Goal: Information Seeking & Learning: Learn about a topic

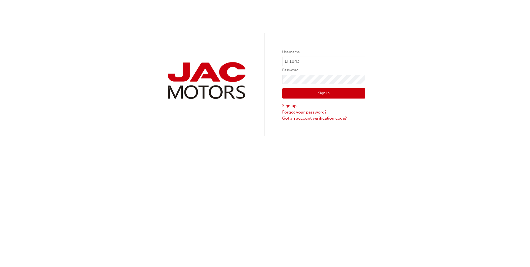
click at [319, 96] on button "Sign In" at bounding box center [323, 93] width 83 height 11
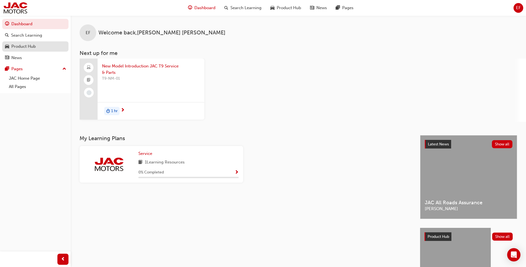
click at [29, 47] on div "Product Hub" at bounding box center [23, 46] width 24 height 6
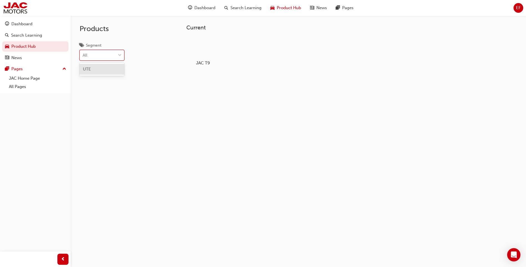
click at [112, 55] on div "All" at bounding box center [98, 55] width 36 height 10
click at [83, 55] on input "Segment option UTE focused, 1 of 1. 1 result available. Use Up and Down to choo…" at bounding box center [83, 55] width 1 height 5
click at [105, 69] on div "UTE" at bounding box center [102, 69] width 45 height 11
click at [207, 50] on div at bounding box center [203, 48] width 31 height 22
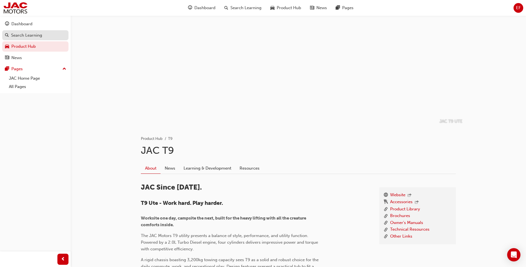
click at [23, 36] on div "Search Learning" at bounding box center [26, 35] width 31 height 6
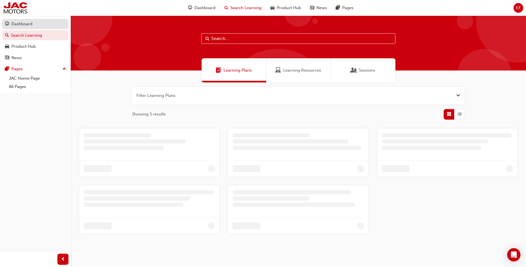
click at [35, 22] on div "Dashboard" at bounding box center [35, 24] width 61 height 7
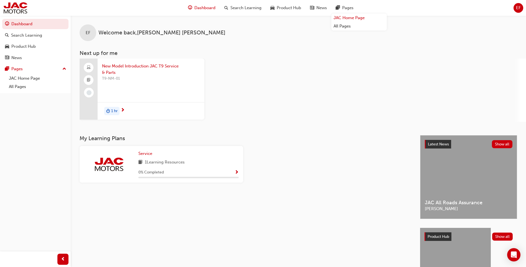
click at [350, 19] on link "JAC Home Page" at bounding box center [358, 18] width 55 height 9
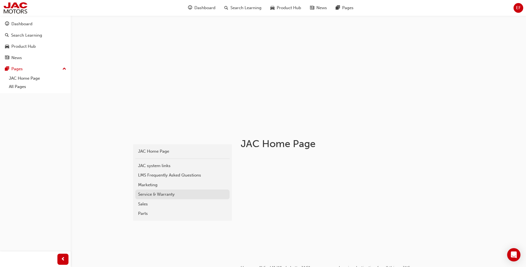
click at [180, 194] on div "Service & Warranty" at bounding box center [182, 194] width 89 height 6
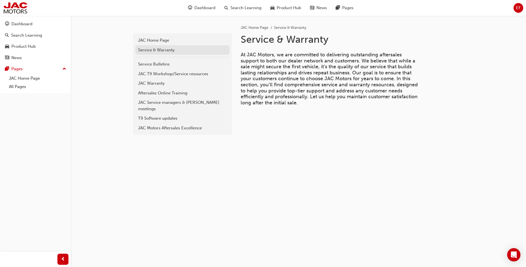
click at [166, 49] on div "Service & Warranty" at bounding box center [182, 50] width 89 height 6
click at [166, 63] on div "Service Bulletins" at bounding box center [182, 64] width 89 height 6
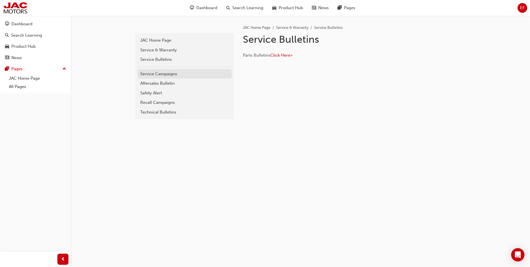
click at [186, 76] on div "Service Campaigns" at bounding box center [184, 74] width 89 height 6
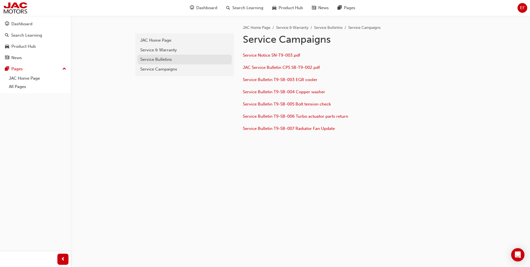
click at [169, 60] on div "Service Bulletins" at bounding box center [184, 59] width 89 height 6
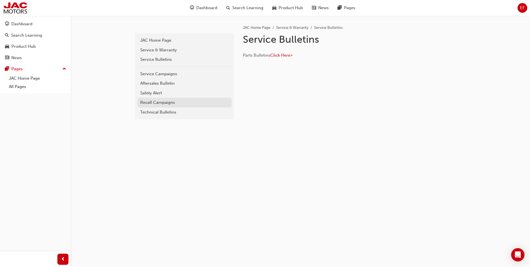
click at [177, 102] on div "Recall Campaigns" at bounding box center [184, 102] width 89 height 6
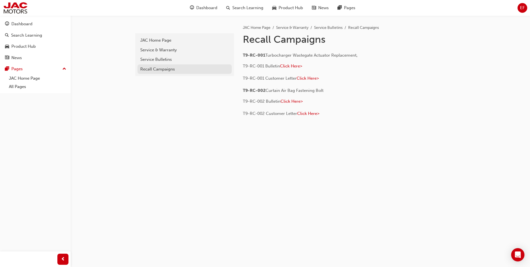
click at [161, 71] on div "Recall Campaigns" at bounding box center [184, 69] width 89 height 6
click at [217, 10] on span "Dashboard" at bounding box center [206, 8] width 21 height 6
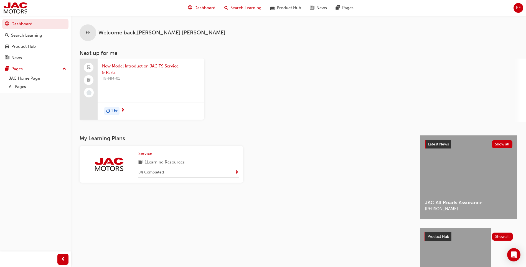
click at [229, 7] on div "Search Learning" at bounding box center [243, 7] width 46 height 11
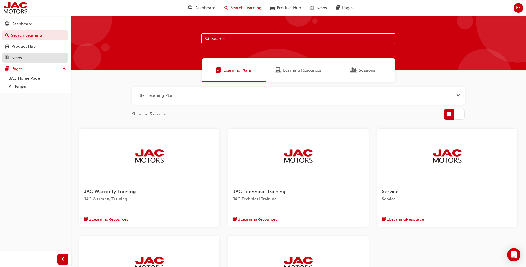
click at [23, 58] on div "News" at bounding box center [35, 57] width 61 height 7
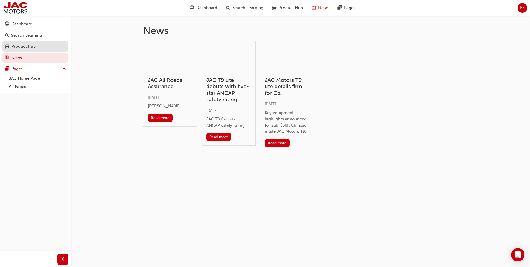
click at [28, 51] on link "Product Hub" at bounding box center [35, 46] width 66 height 10
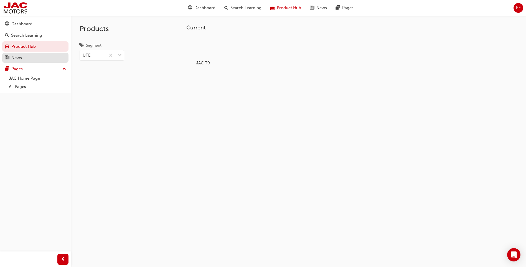
click at [27, 57] on div "News" at bounding box center [35, 57] width 61 height 7
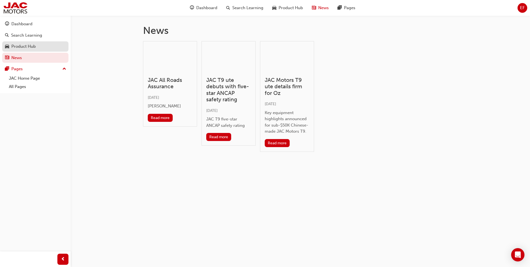
click at [29, 50] on div "Product Hub" at bounding box center [35, 46] width 61 height 7
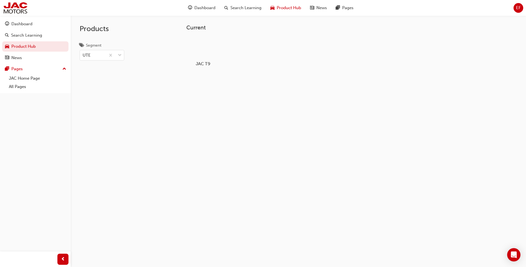
click at [200, 55] on div at bounding box center [203, 48] width 31 height 22
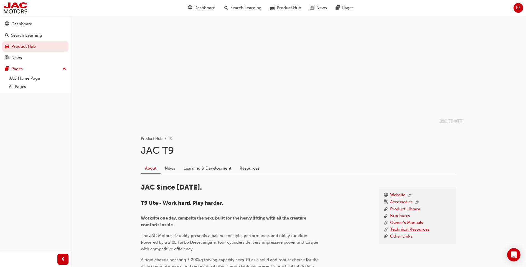
click at [404, 228] on link "Technical Resources" at bounding box center [409, 229] width 39 height 7
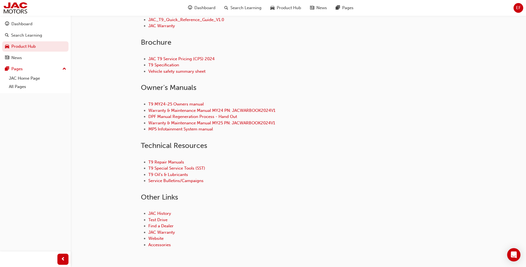
scroll to position [211, 0]
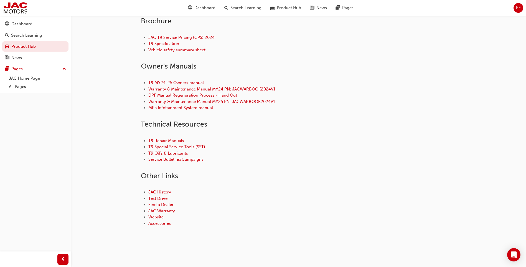
click at [153, 215] on link "Website" at bounding box center [155, 216] width 15 height 5
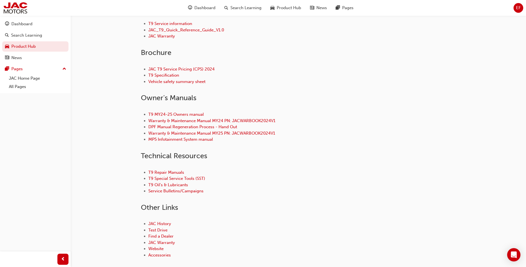
scroll to position [211, 0]
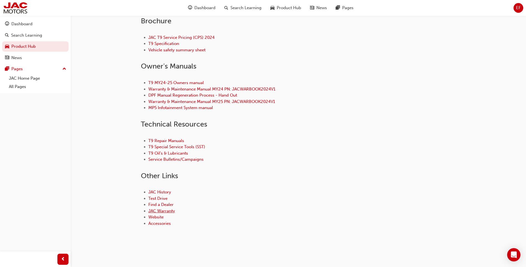
click at [168, 211] on link "JAC Warranty" at bounding box center [161, 210] width 27 height 5
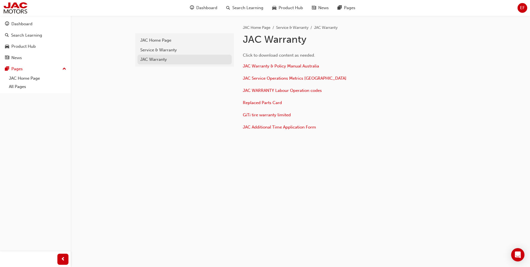
click at [156, 58] on div "JAC Warranty" at bounding box center [184, 59] width 89 height 6
click at [279, 56] on span "Click to download content as needed." at bounding box center [279, 55] width 72 height 5
click at [293, 25] on link "Service & Warranty" at bounding box center [292, 27] width 32 height 5
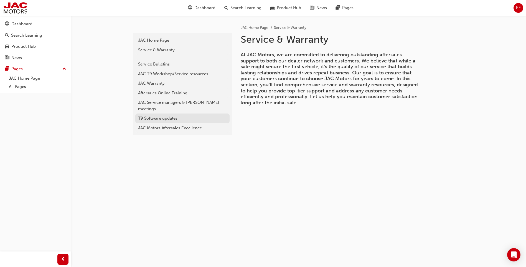
click at [169, 115] on div "T9 Software updates" at bounding box center [182, 118] width 89 height 6
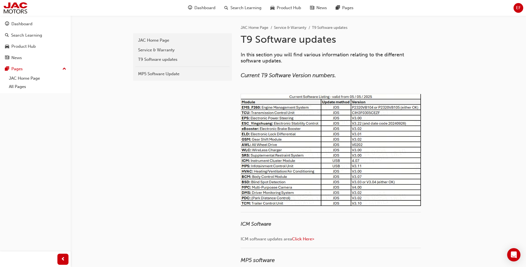
click at [258, 168] on img at bounding box center [331, 150] width 180 height 112
click at [165, 53] on link "Service & Warranty" at bounding box center [182, 50] width 94 height 10
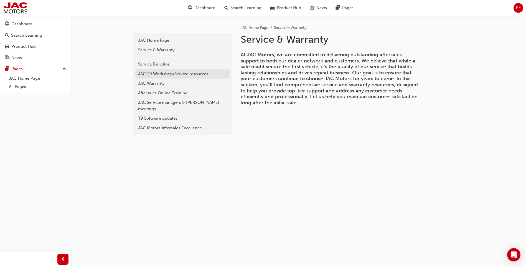
click at [167, 75] on div "JAC T9 Workshop/Service resources" at bounding box center [182, 74] width 89 height 6
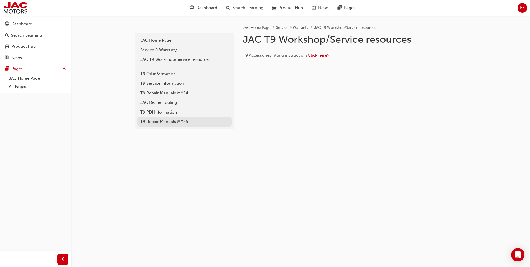
click at [190, 120] on div "T9 Repair Manuals MY25" at bounding box center [184, 121] width 89 height 6
click at [182, 50] on div "Service & Warranty" at bounding box center [184, 50] width 89 height 6
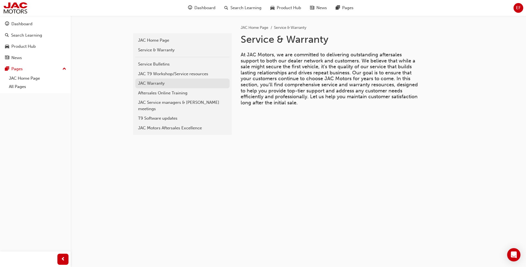
click at [203, 85] on div "JAC Warranty" at bounding box center [182, 83] width 89 height 6
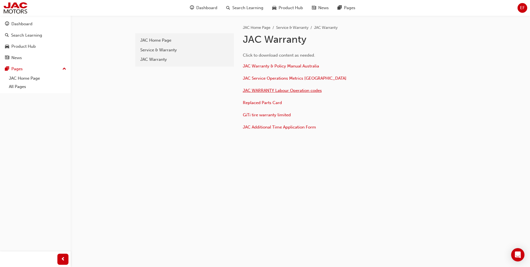
click at [304, 90] on span "JAC WARRANTY Labour Operation codes" at bounding box center [282, 90] width 79 height 5
click at [299, 66] on span "JAC Warranty & Policy Manual Australia" at bounding box center [281, 65] width 76 height 5
click at [22, 60] on div "News" at bounding box center [35, 57] width 61 height 7
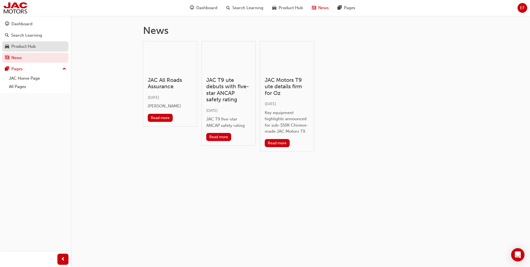
click at [31, 50] on link "Product Hub" at bounding box center [35, 46] width 66 height 10
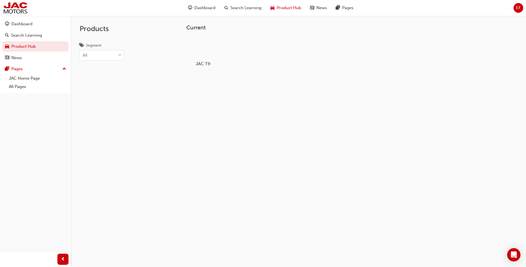
click at [210, 50] on div at bounding box center [203, 48] width 31 height 22
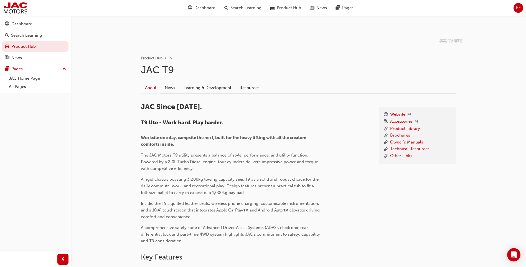
scroll to position [139, 0]
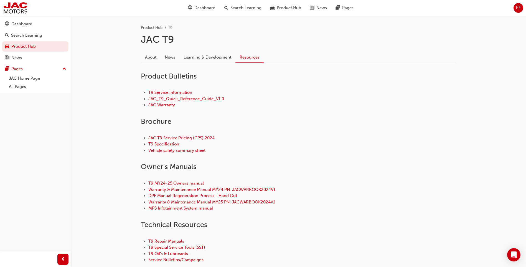
scroll to position [211, 0]
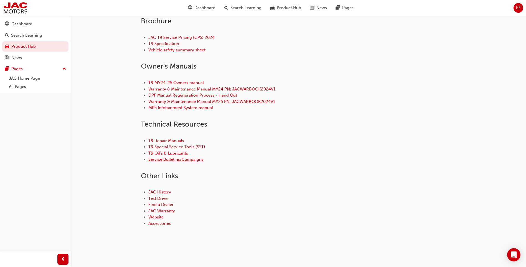
click at [196, 161] on link "Service Bulletins/Campaigns" at bounding box center [175, 159] width 55 height 5
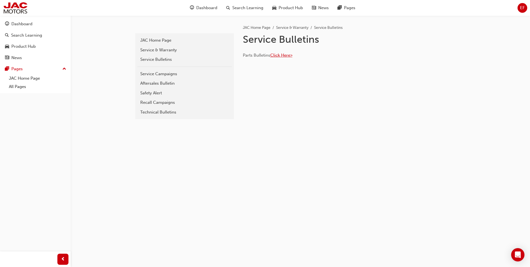
click at [286, 57] on span "Click Here>" at bounding box center [281, 55] width 22 height 5
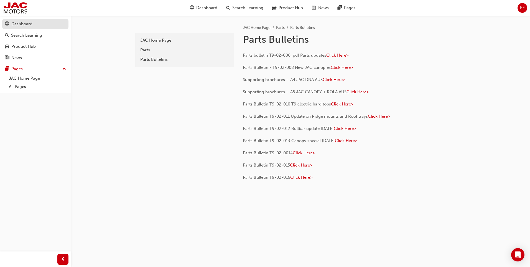
click at [29, 22] on div "Dashboard" at bounding box center [21, 24] width 21 height 6
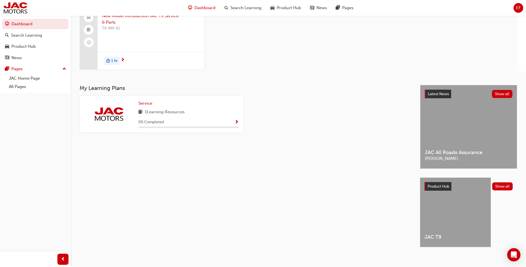
scroll to position [54, 0]
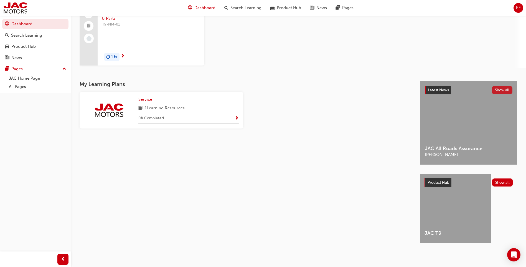
click at [498, 88] on button "Show all" at bounding box center [502, 90] width 21 height 8
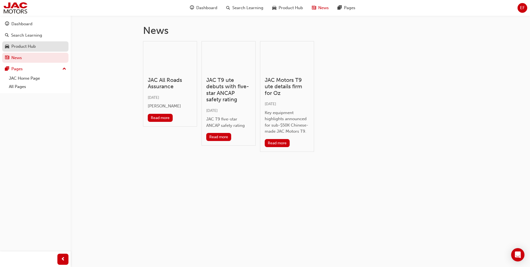
click at [39, 50] on div "Product Hub" at bounding box center [35, 46] width 61 height 7
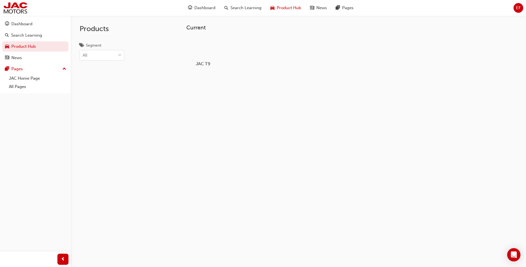
click at [200, 47] on div at bounding box center [203, 48] width 31 height 22
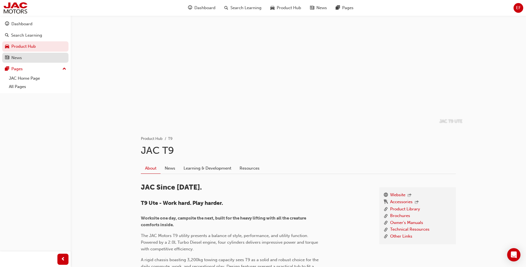
click at [40, 57] on div "News" at bounding box center [35, 57] width 61 height 7
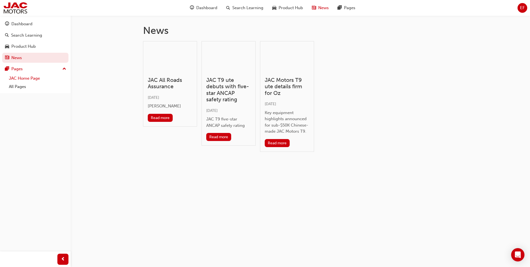
click at [34, 78] on link "JAC Home Page" at bounding box center [38, 78] width 62 height 9
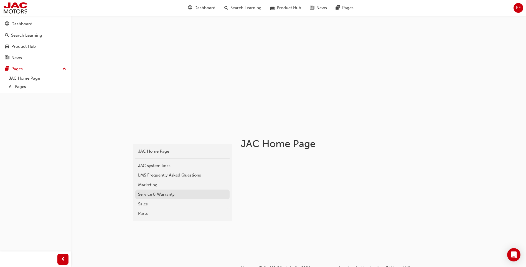
click at [164, 195] on div "Service & Warranty" at bounding box center [182, 194] width 89 height 6
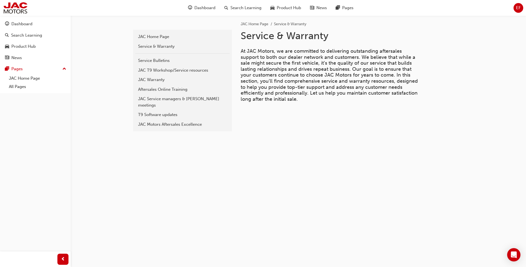
scroll to position [5, 0]
click at [176, 120] on div "JAC Motors Aftersales Excellence" at bounding box center [182, 123] width 89 height 6
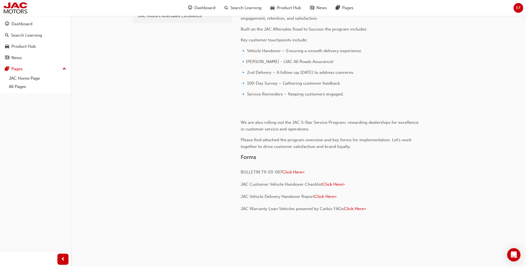
scroll to position [110, 0]
click at [293, 170] on span "Click Here>" at bounding box center [293, 171] width 22 height 5
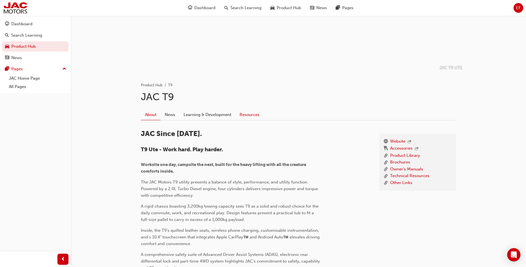
scroll to position [55, 0]
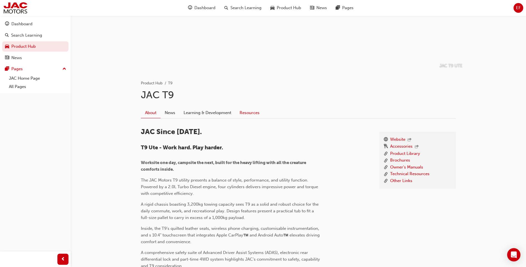
click at [254, 112] on link "Resources" at bounding box center [249, 112] width 28 height 11
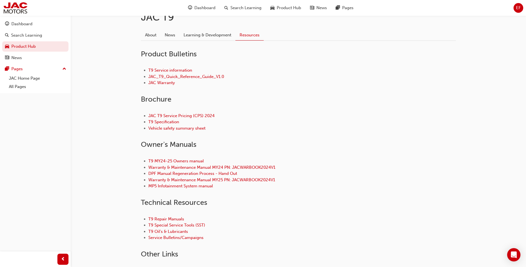
scroll to position [83, 0]
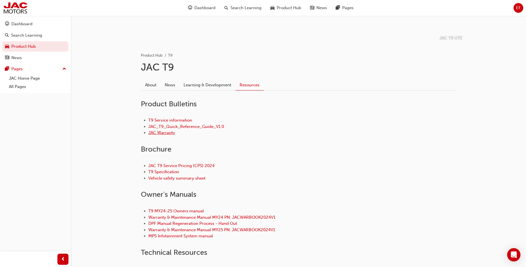
click at [159, 132] on link "JAC Warranty" at bounding box center [161, 132] width 27 height 5
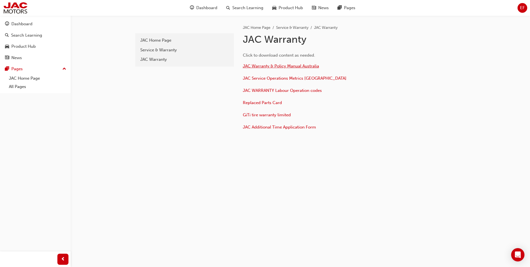
click at [304, 65] on span "JAC Warranty & Policy Manual Australia" at bounding box center [281, 65] width 76 height 5
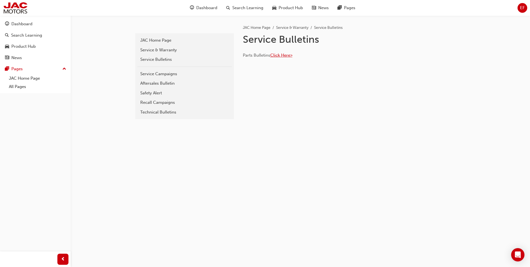
click at [288, 54] on span "Click Here>" at bounding box center [281, 55] width 22 height 5
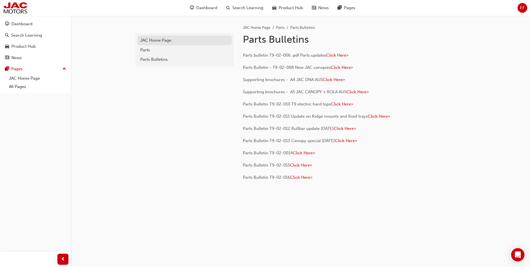
click at [153, 42] on div "JAC Home Page" at bounding box center [184, 40] width 89 height 6
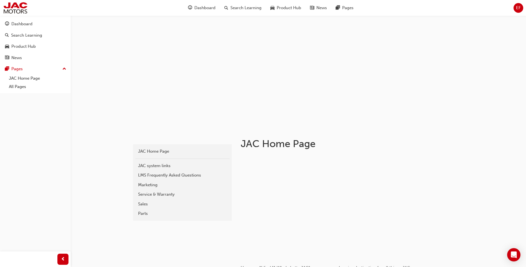
scroll to position [83, 0]
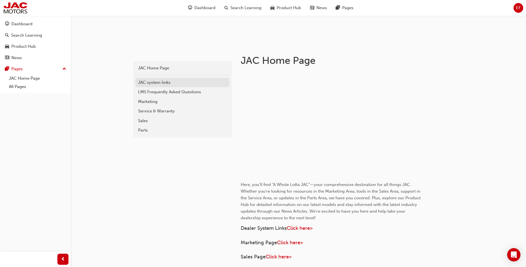
click at [163, 83] on div "JAC system links" at bounding box center [182, 82] width 89 height 6
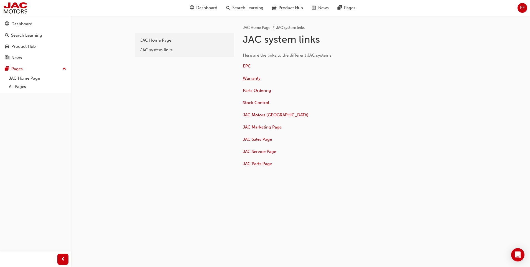
click at [259, 78] on span "Warranty" at bounding box center [252, 78] width 18 height 5
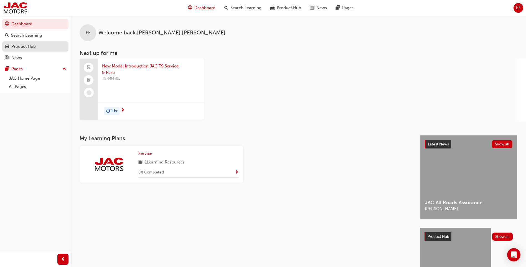
click at [29, 50] on link "Product Hub" at bounding box center [35, 46] width 66 height 10
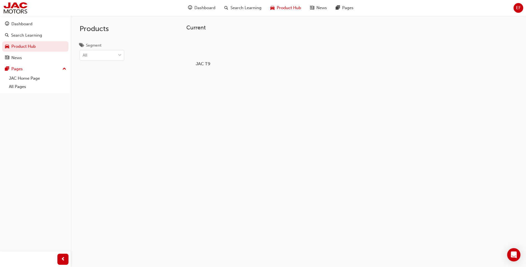
click at [206, 51] on div at bounding box center [203, 48] width 31 height 22
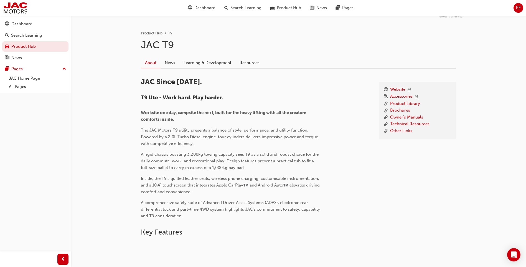
scroll to position [139, 0]
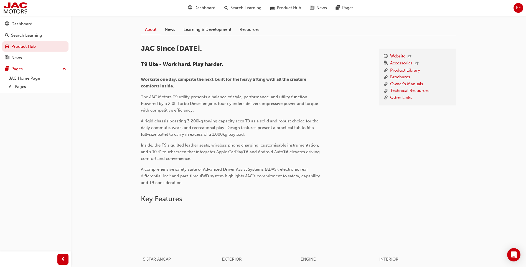
click at [406, 95] on link "Other Links" at bounding box center [401, 97] width 22 height 7
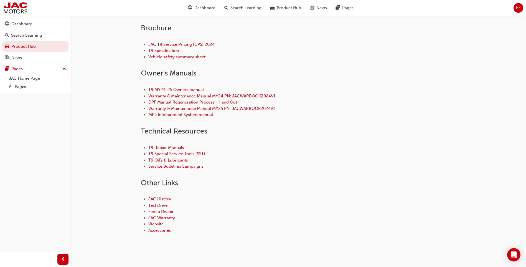
scroll to position [211, 0]
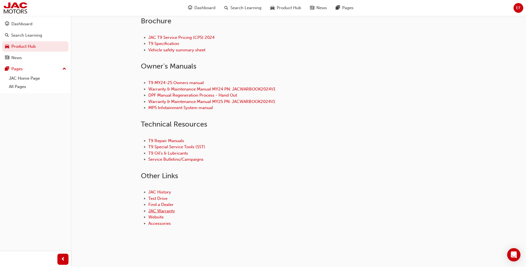
click at [169, 209] on link "JAC Warranty" at bounding box center [161, 210] width 27 height 5
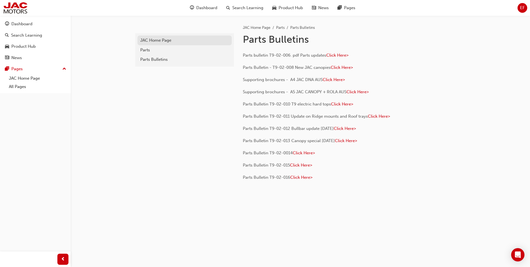
click at [170, 43] on div "JAC Home Page" at bounding box center [184, 40] width 89 height 6
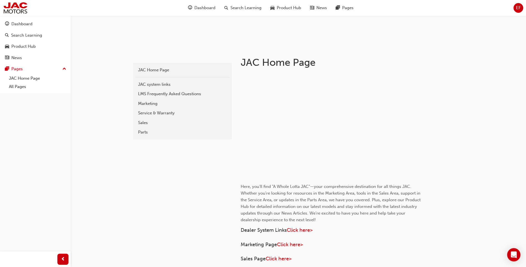
scroll to position [83, 0]
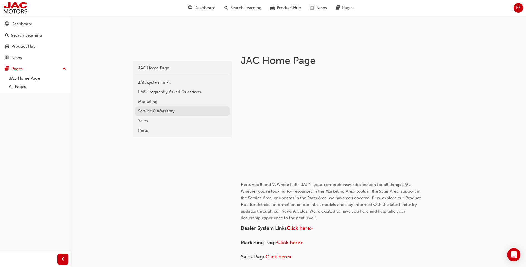
click at [155, 107] on link "Service & Warranty" at bounding box center [182, 111] width 94 height 10
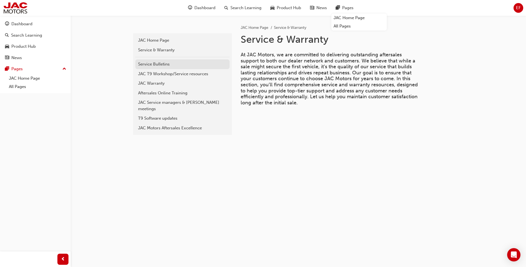
click at [166, 63] on div "Service Bulletins" at bounding box center [182, 64] width 89 height 6
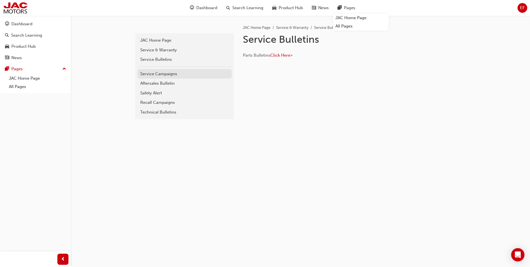
click at [181, 75] on div "Service Campaigns" at bounding box center [184, 74] width 89 height 6
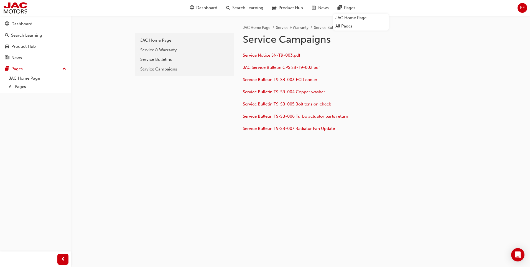
click at [277, 55] on span "Service Notice SN-T9-003.pdf" at bounding box center [271, 55] width 57 height 5
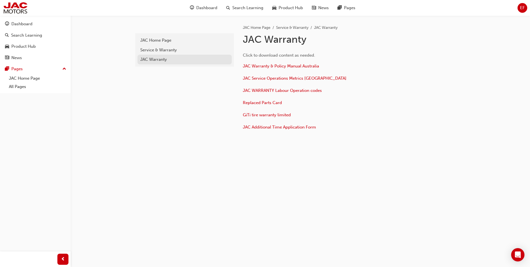
click at [151, 57] on div "JAC Warranty" at bounding box center [184, 59] width 89 height 6
click at [154, 57] on div "JAC Warranty" at bounding box center [184, 59] width 89 height 6
click at [176, 51] on div "Service & Warranty" at bounding box center [184, 50] width 89 height 6
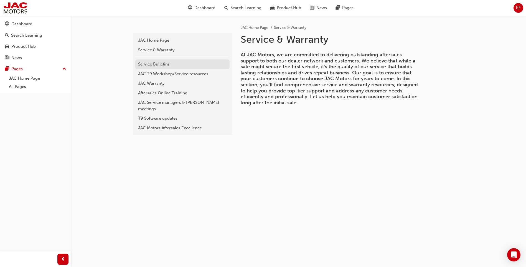
click at [189, 66] on div "Service Bulletins" at bounding box center [182, 64] width 89 height 6
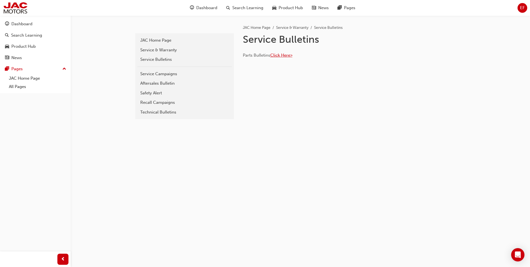
click at [283, 53] on span "Click Here>" at bounding box center [281, 55] width 22 height 5
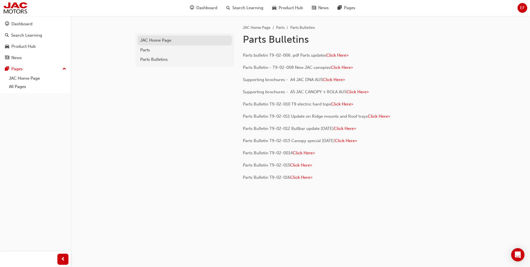
click at [166, 40] on div "JAC Home Page" at bounding box center [184, 40] width 89 height 6
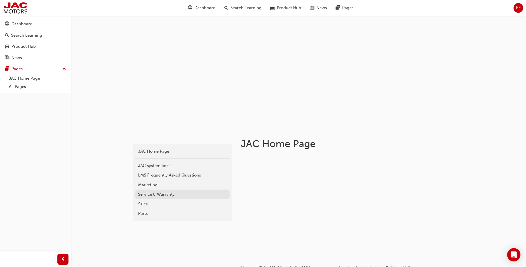
click at [154, 195] on div "Service & Warranty" at bounding box center [182, 194] width 89 height 6
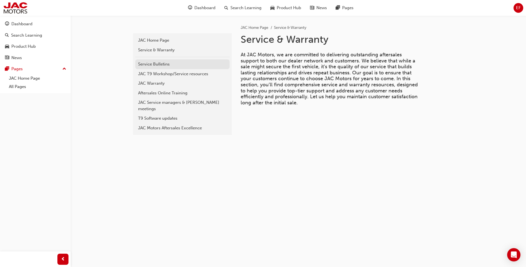
click at [168, 66] on div "Service Bulletins" at bounding box center [182, 64] width 89 height 6
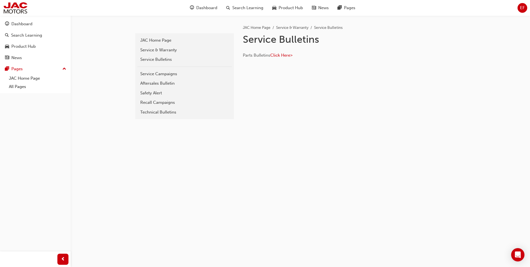
drag, startPoint x: 280, startPoint y: 68, endPoint x: 272, endPoint y: 156, distance: 88.0
click at [272, 156] on div "service-bulletins JAC Home Page Service & Warranty Service Bulletins Service Ca…" at bounding box center [265, 133] width 530 height 267
click at [179, 82] on div "Aftersales Bulletin" at bounding box center [184, 83] width 89 height 6
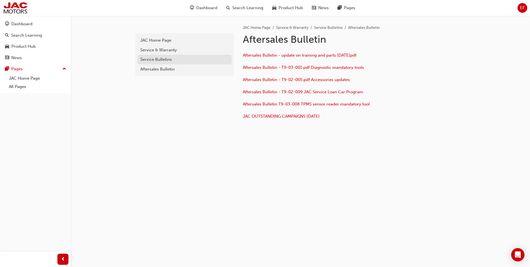
click at [169, 58] on div "Service Bulletins" at bounding box center [184, 59] width 89 height 6
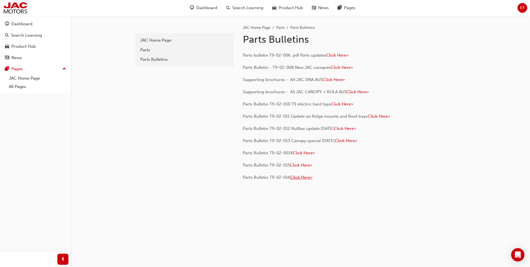
click at [300, 179] on span "Click Here>" at bounding box center [301, 177] width 22 height 5
